Goal: Find specific page/section: Find specific page/section

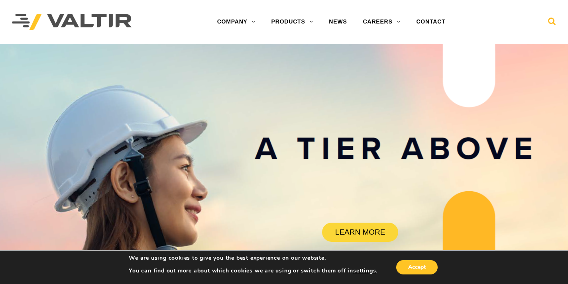
click at [554, 21] on icon at bounding box center [553, 23] width 8 height 12
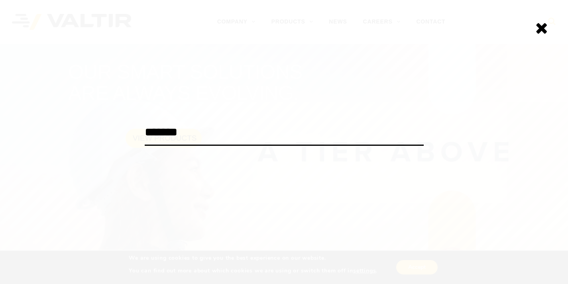
type input "*******"
click input "******" at bounding box center [0, 0] width 0 height 0
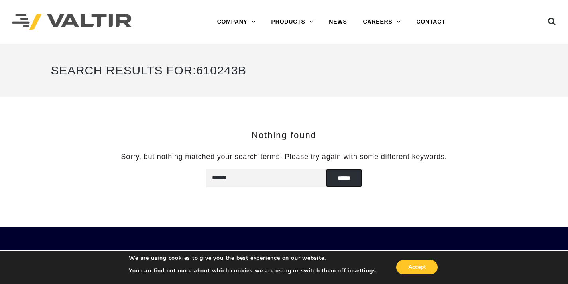
click at [352, 186] on input "******" at bounding box center [344, 178] width 37 height 18
